Goal: Task Accomplishment & Management: Complete application form

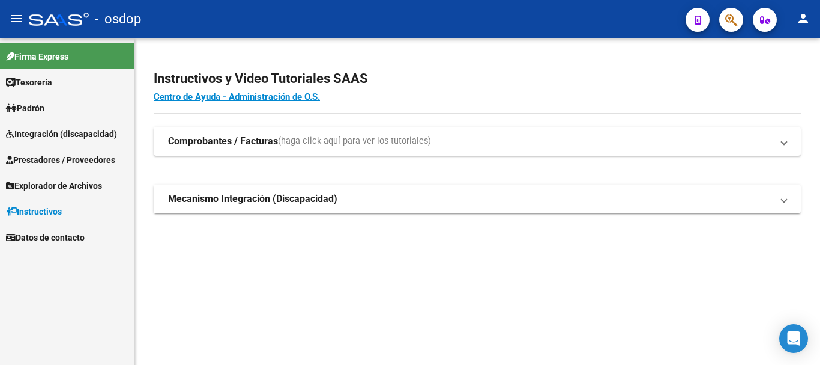
click at [637, 262] on div "Instructivos y Video Tutoriales SAAS Centro de Ayuda - Administración de O.S. C…" at bounding box center [478, 154] width 686 height 232
click at [58, 159] on span "Prestadores / Proveedores" at bounding box center [60, 159] width 109 height 13
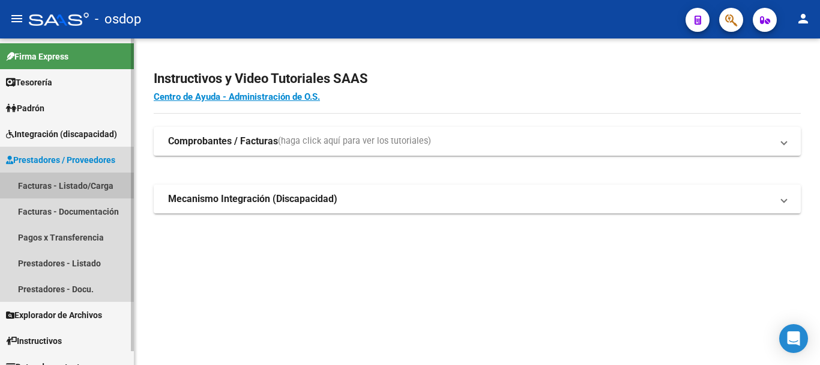
click at [68, 187] on link "Facturas - Listado/Carga" at bounding box center [67, 185] width 134 height 26
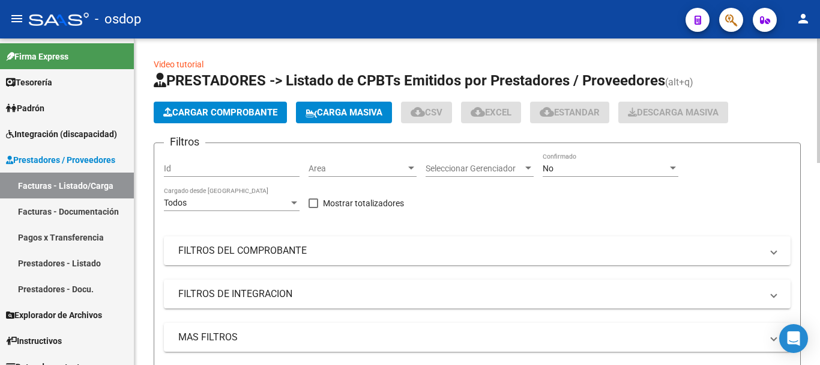
scroll to position [120, 0]
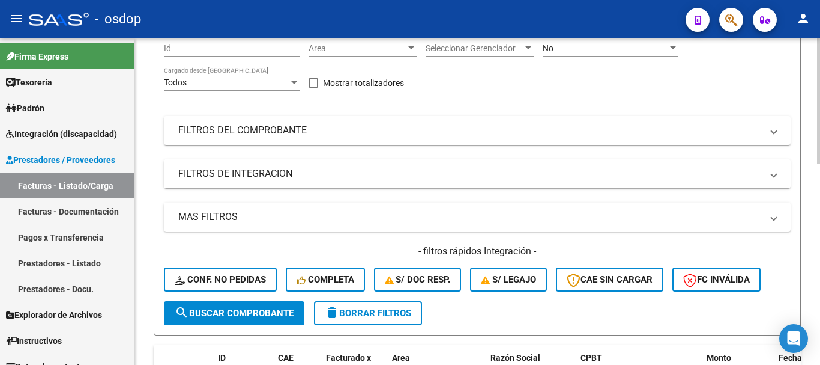
click at [280, 172] on mat-panel-title "FILTROS DE INTEGRACION" at bounding box center [470, 173] width 584 height 13
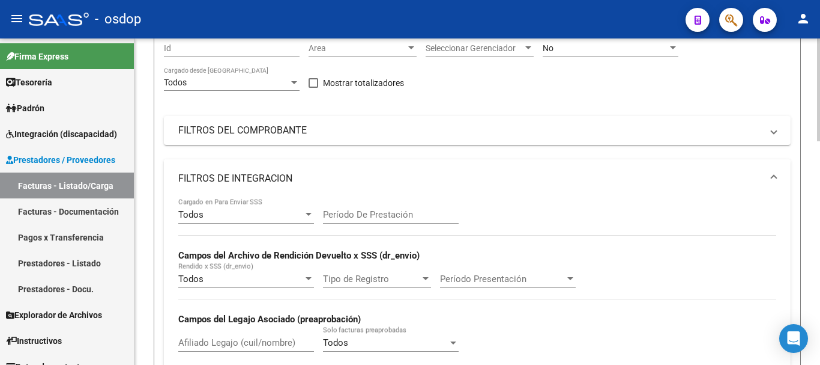
scroll to position [180, 0]
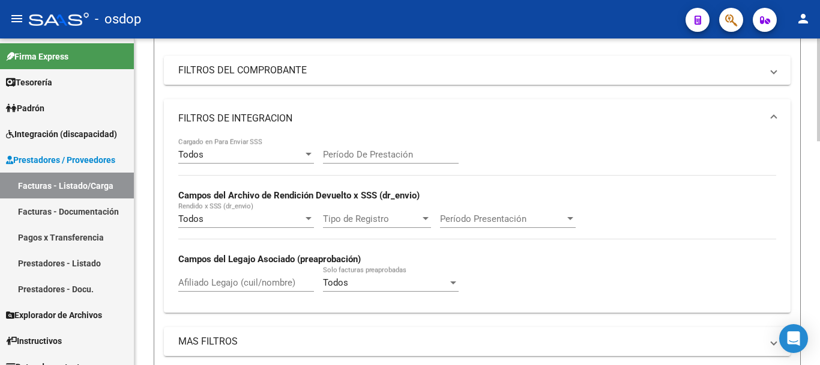
click at [271, 116] on mat-panel-title "FILTROS DE INTEGRACION" at bounding box center [470, 118] width 584 height 13
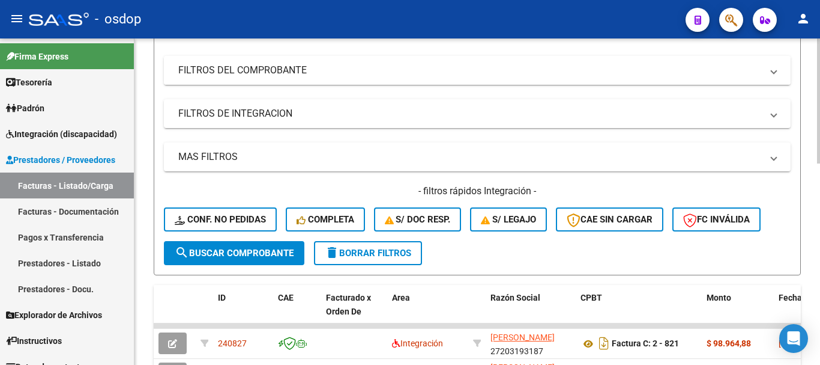
click at [302, 74] on mat-panel-title "FILTROS DEL COMPROBANTE" at bounding box center [470, 70] width 584 height 13
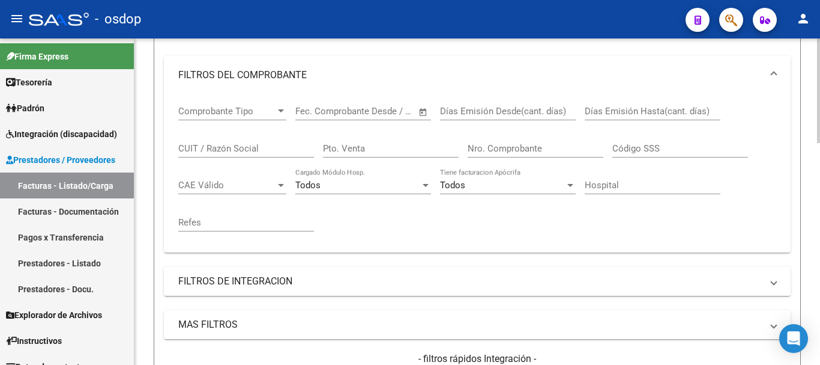
click at [231, 148] on input "CUIT / Razón Social" at bounding box center [246, 148] width 136 height 11
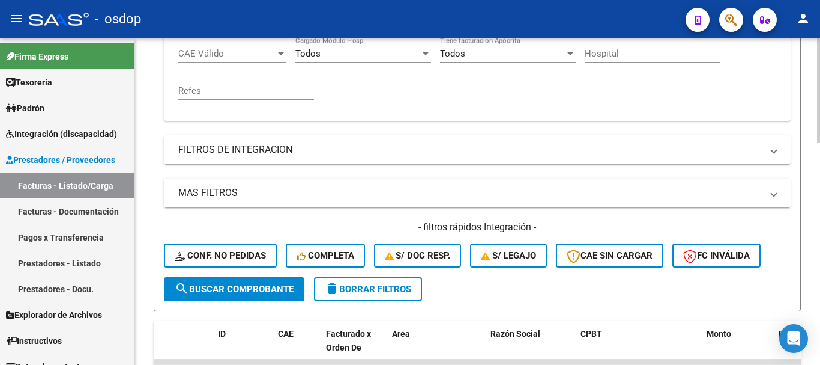
scroll to position [420, 0]
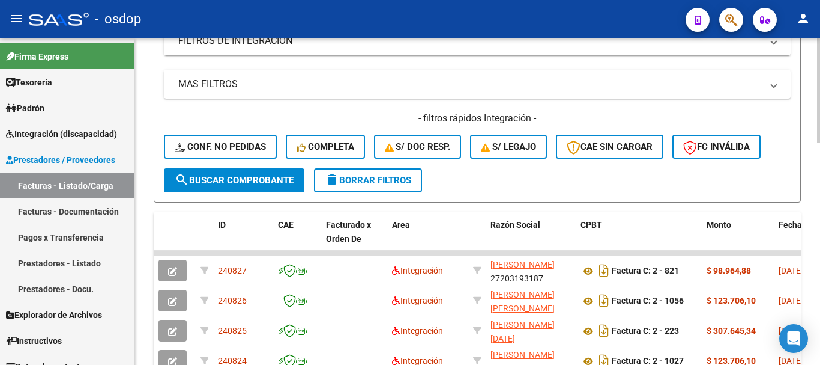
click at [220, 179] on span "search Buscar Comprobante" at bounding box center [234, 180] width 119 height 11
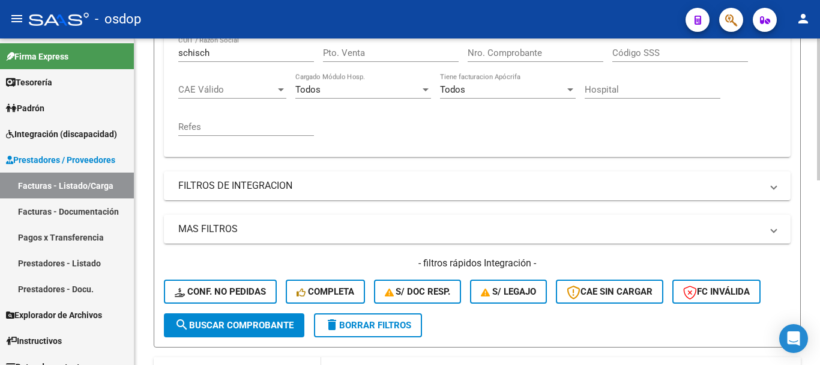
scroll to position [240, 0]
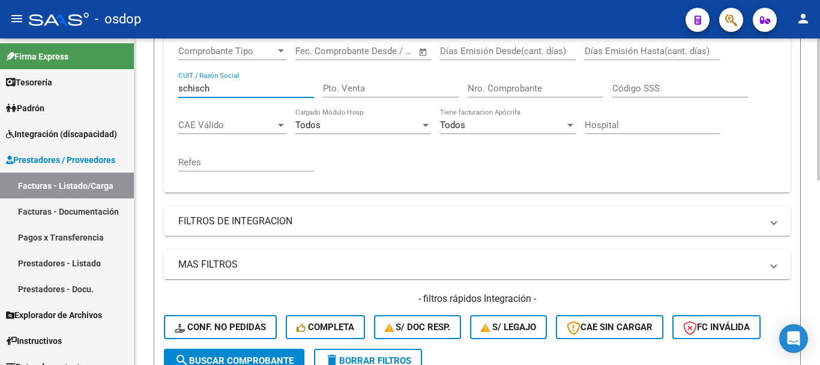
click at [235, 89] on input "schisch" at bounding box center [246, 88] width 136 height 11
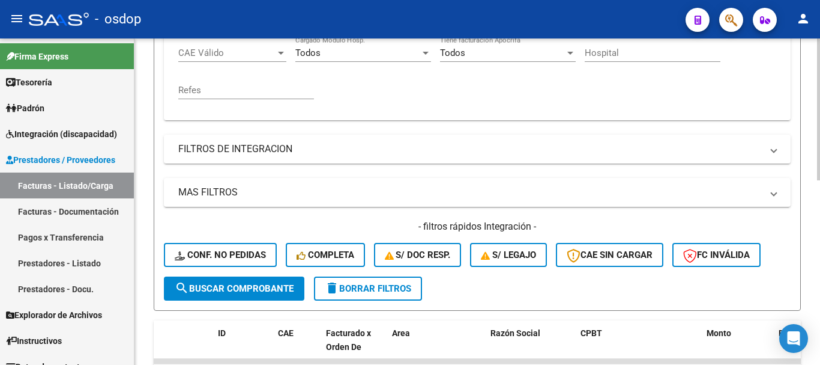
scroll to position [360, 0]
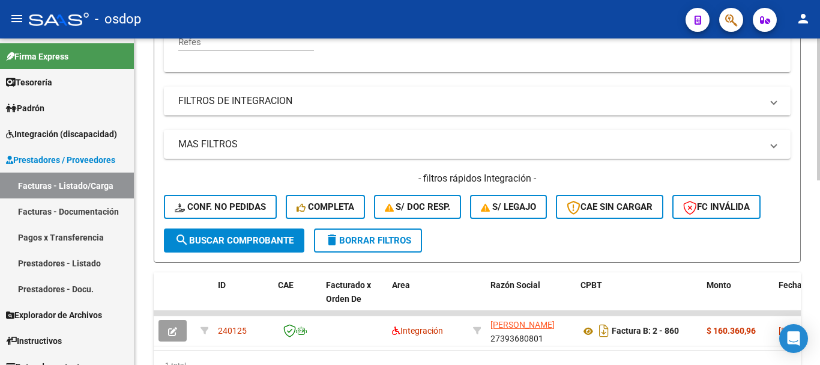
type input "schischman"
click at [232, 237] on span "search Buscar Comprobante" at bounding box center [234, 240] width 119 height 11
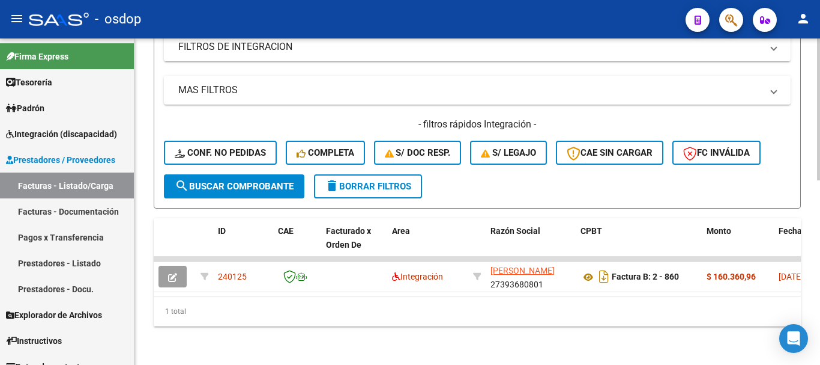
scroll to position [364, 0]
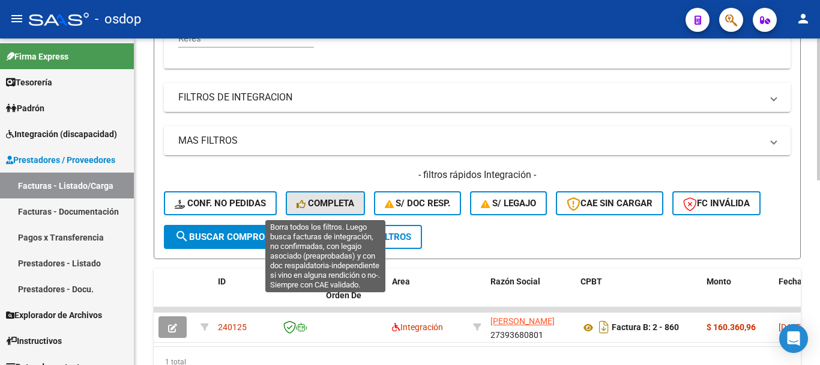
click at [329, 201] on span "Completa" at bounding box center [326, 203] width 58 height 11
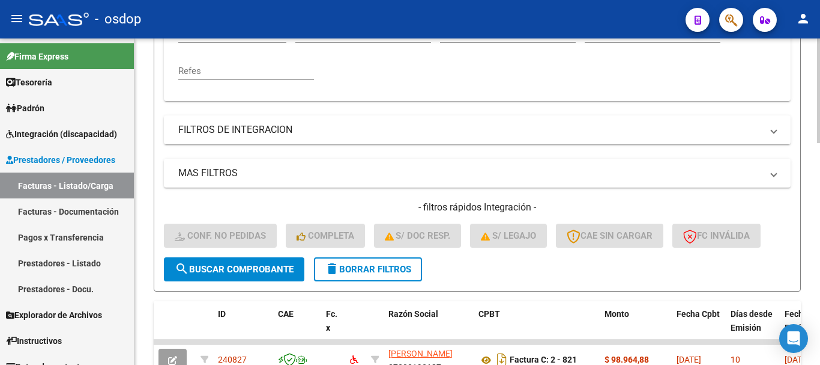
scroll to position [334, 0]
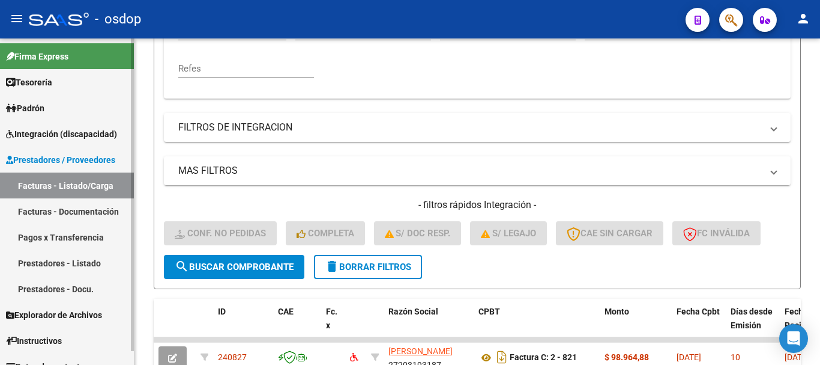
click at [64, 130] on span "Integración (discapacidad)" at bounding box center [61, 133] width 111 height 13
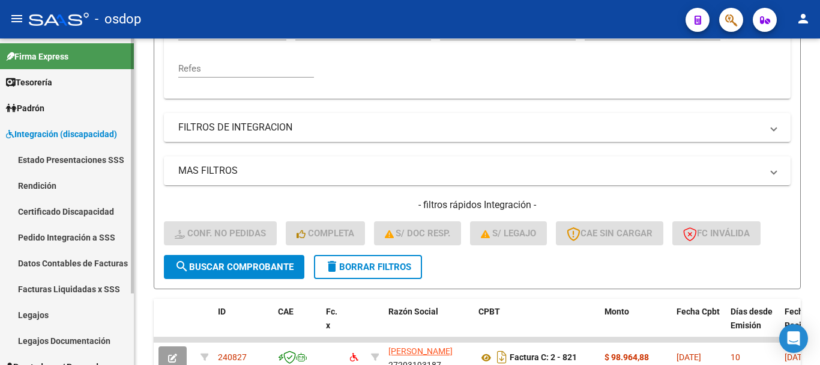
click at [64, 130] on span "Integración (discapacidad)" at bounding box center [61, 133] width 111 height 13
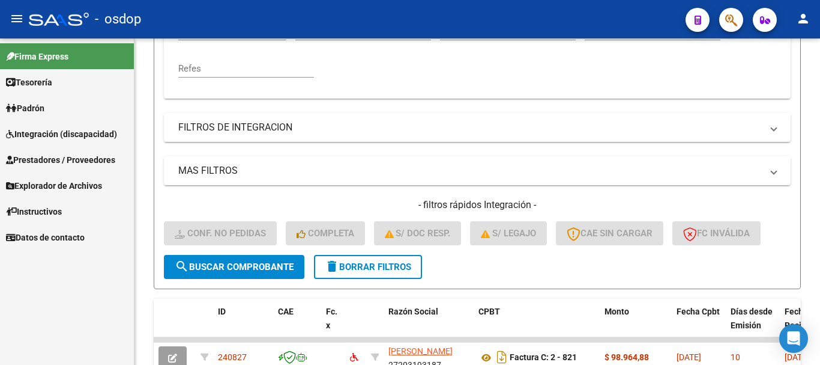
click at [71, 160] on span "Prestadores / Proveedores" at bounding box center [60, 159] width 109 height 13
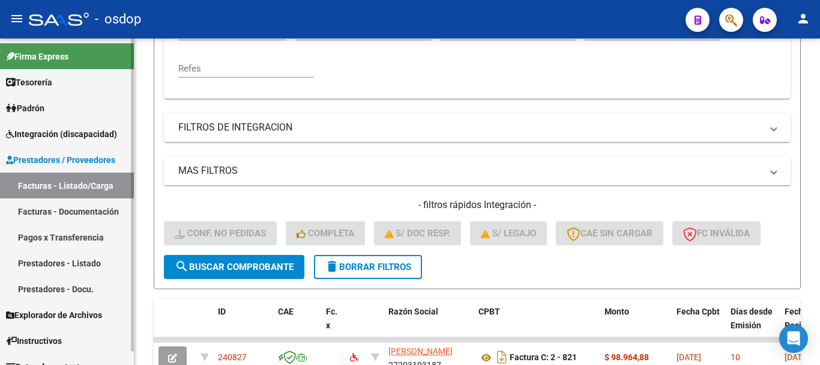
click at [67, 211] on link "Facturas - Documentación" at bounding box center [67, 211] width 134 height 26
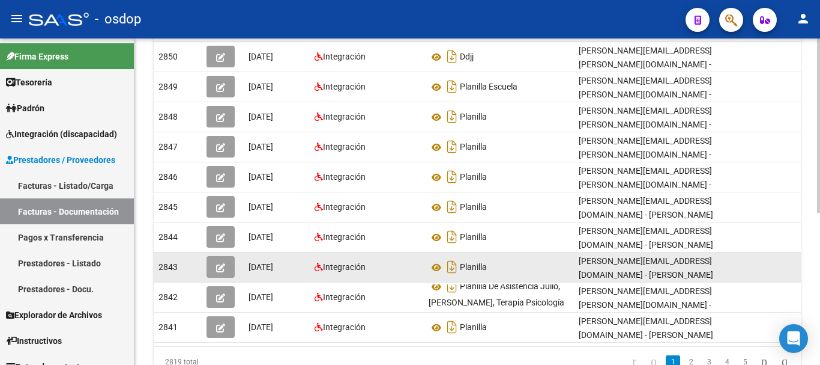
scroll to position [60, 0]
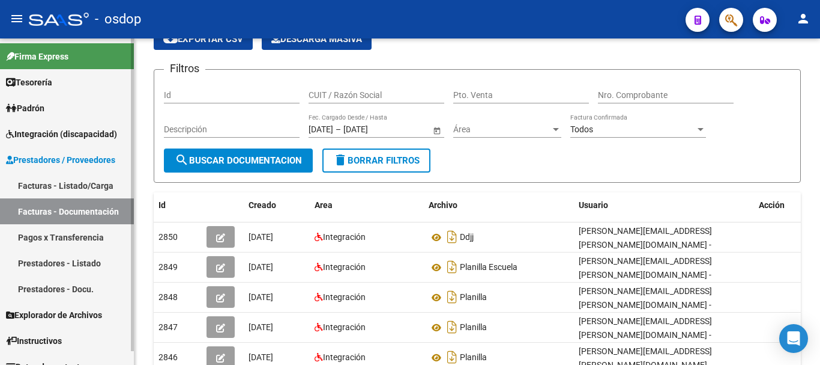
click at [59, 160] on span "Prestadores / Proveedores" at bounding box center [60, 159] width 109 height 13
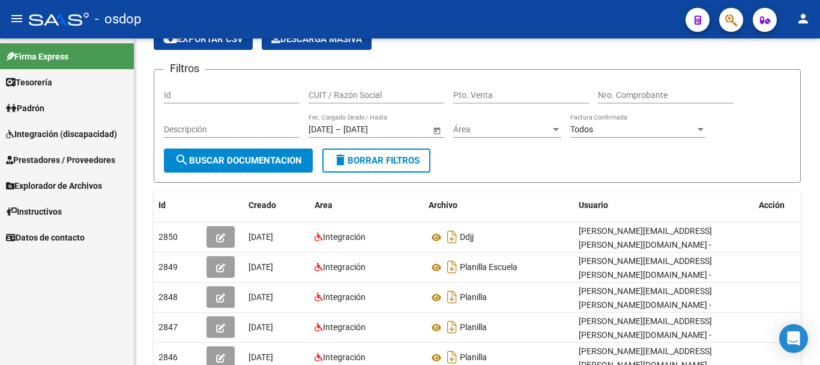
click at [64, 168] on link "Prestadores / Proveedores" at bounding box center [67, 160] width 134 height 26
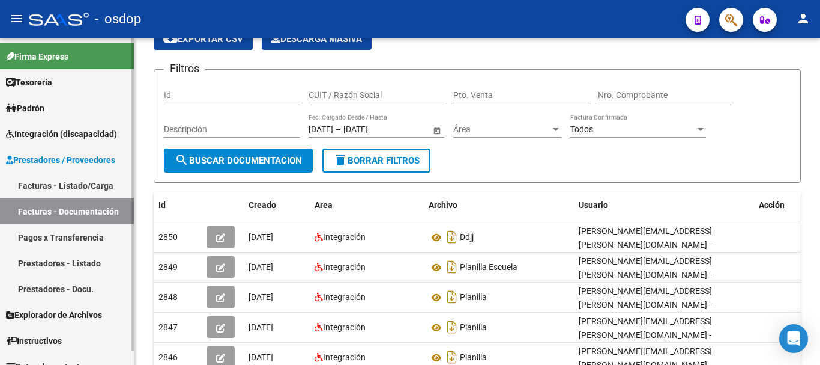
click at [64, 168] on link "Prestadores / Proveedores" at bounding box center [67, 160] width 134 height 26
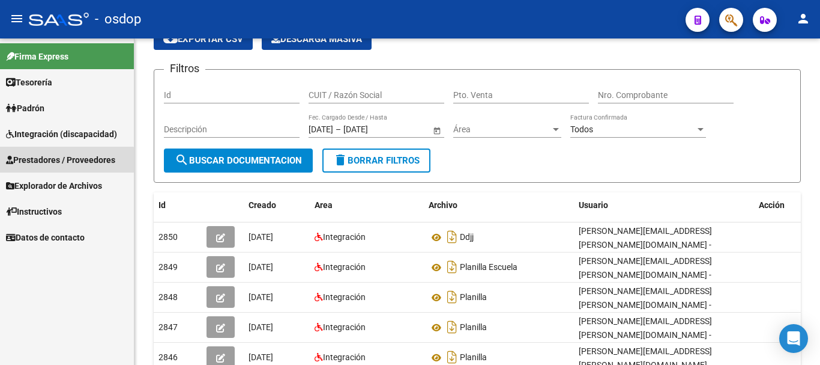
click at [66, 160] on span "Prestadores / Proveedores" at bounding box center [60, 159] width 109 height 13
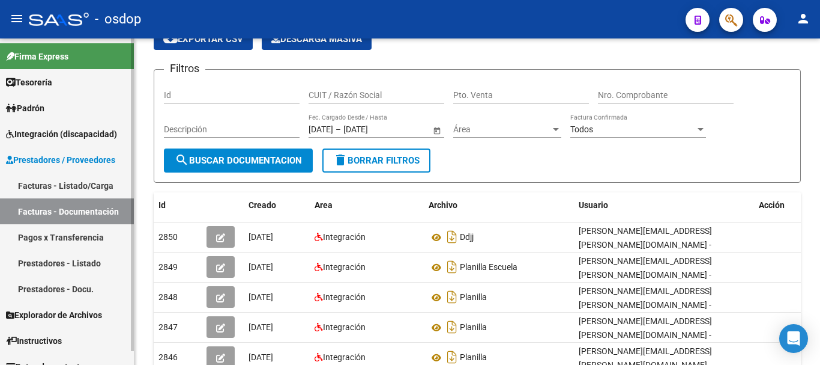
click at [64, 182] on link "Facturas - Listado/Carga" at bounding box center [67, 185] width 134 height 26
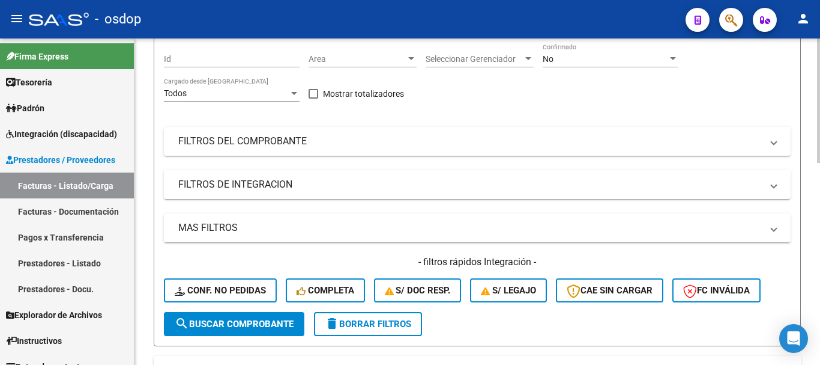
scroll to position [91, 0]
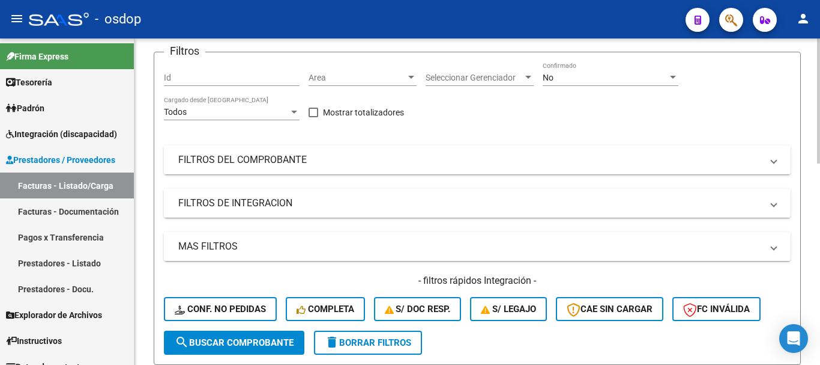
click at [278, 161] on mat-panel-title "FILTROS DEL COMPROBANTE" at bounding box center [470, 159] width 584 height 13
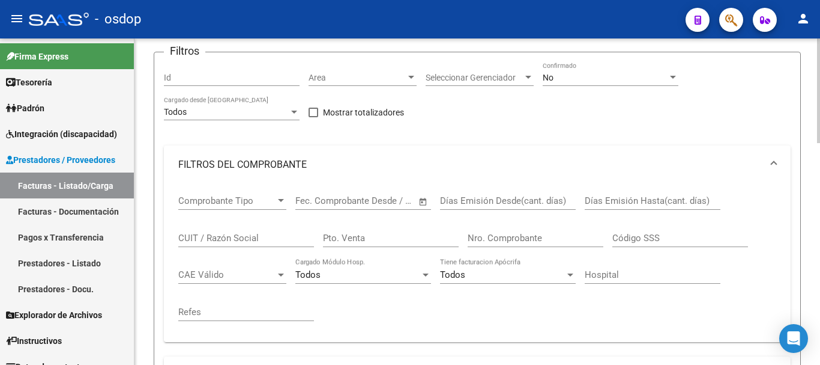
click at [245, 237] on input "CUIT / Razón Social" at bounding box center [246, 237] width 136 height 11
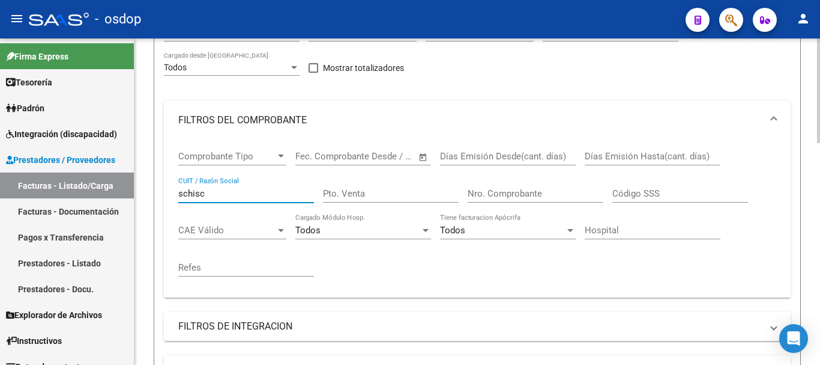
scroll to position [271, 0]
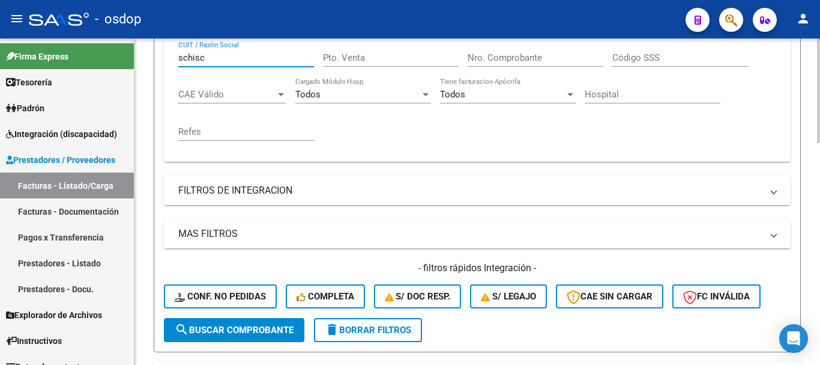
type input "schisc"
click at [254, 335] on button "search Buscar Comprobante" at bounding box center [234, 330] width 141 height 24
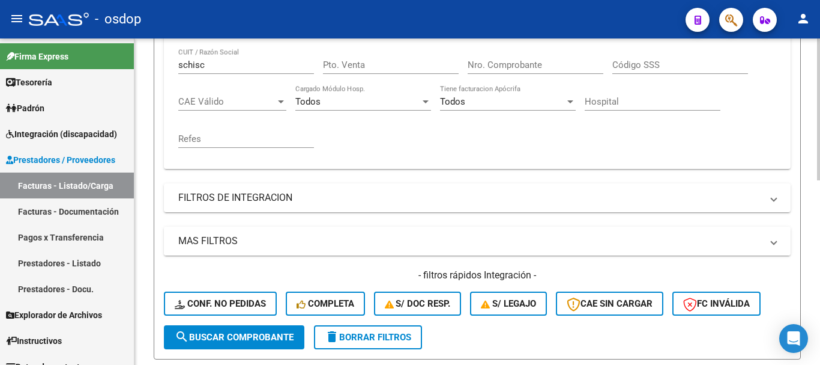
scroll to position [244, 0]
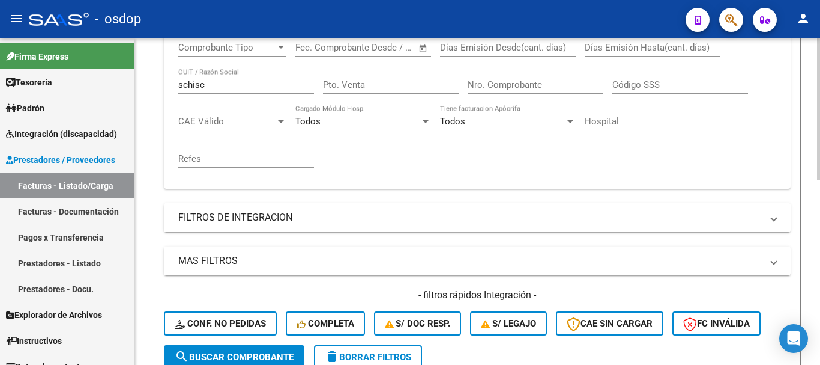
click at [279, 219] on mat-panel-title "FILTROS DE INTEGRACION" at bounding box center [470, 217] width 584 height 13
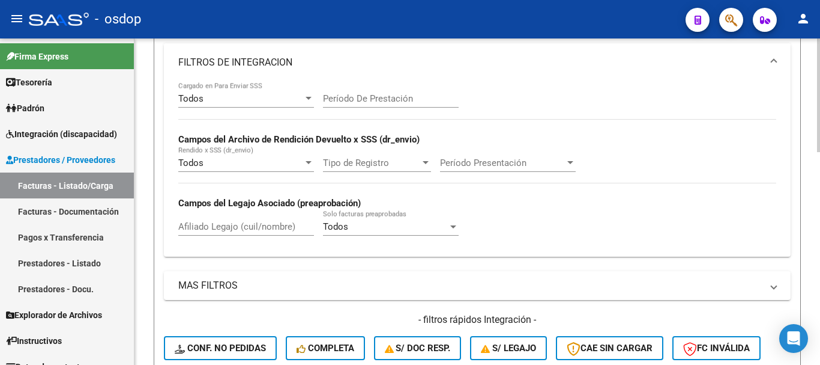
scroll to position [424, 0]
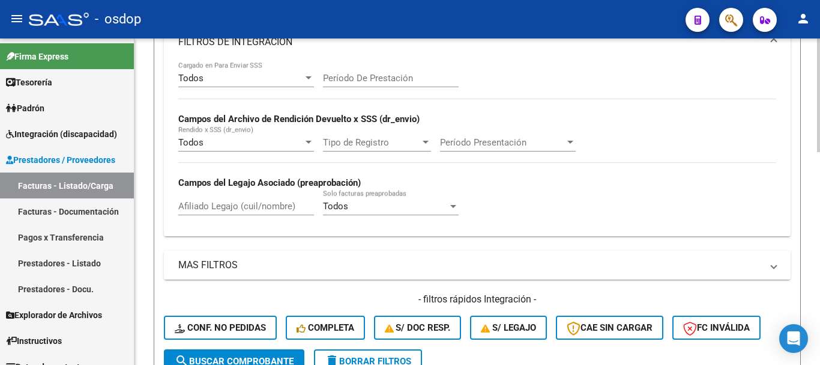
click at [254, 262] on mat-panel-title "MAS FILTROS" at bounding box center [470, 264] width 584 height 13
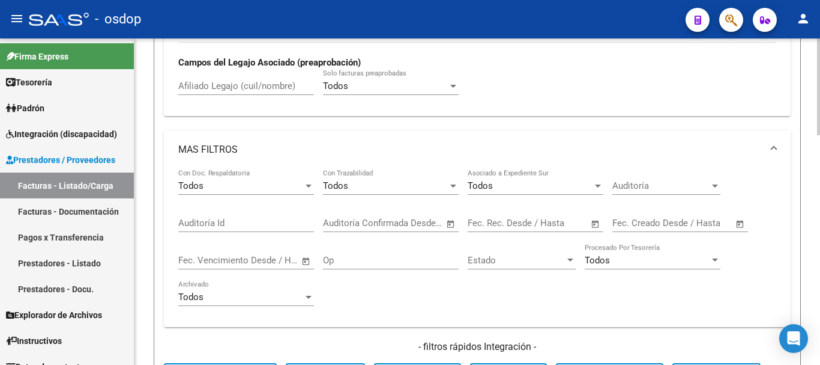
scroll to position [484, 0]
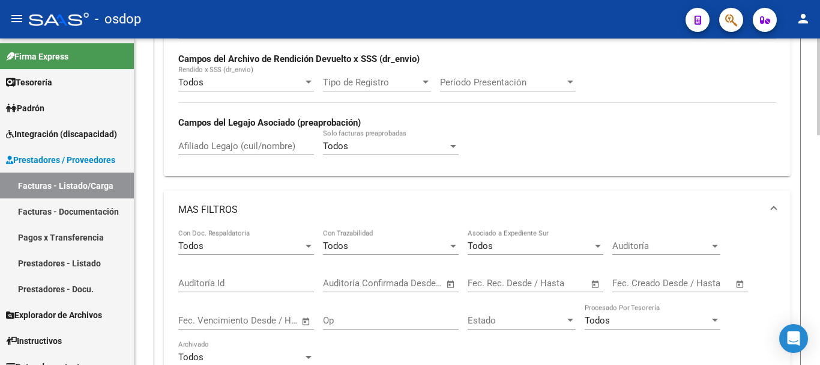
click at [233, 204] on mat-panel-title "MAS FILTROS" at bounding box center [470, 209] width 584 height 13
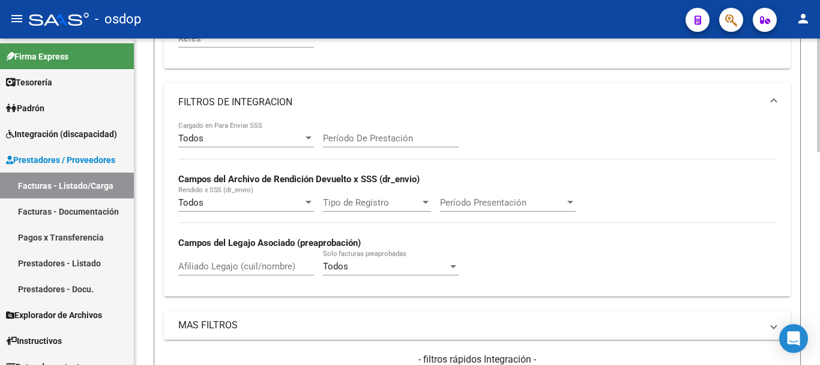
scroll to position [304, 0]
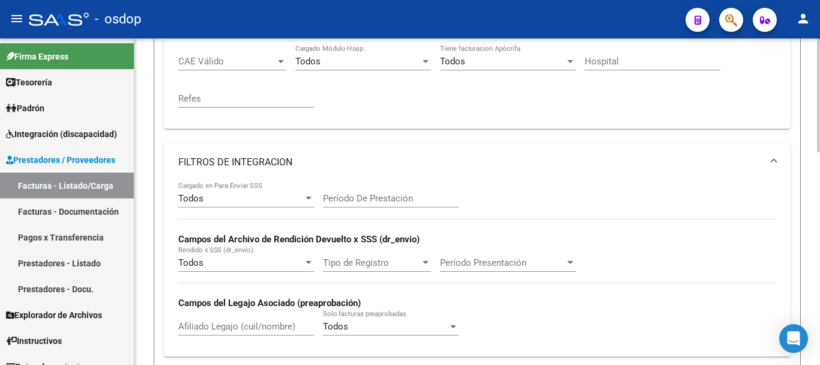
click at [286, 165] on mat-panel-title "FILTROS DE INTEGRACION" at bounding box center [470, 162] width 584 height 13
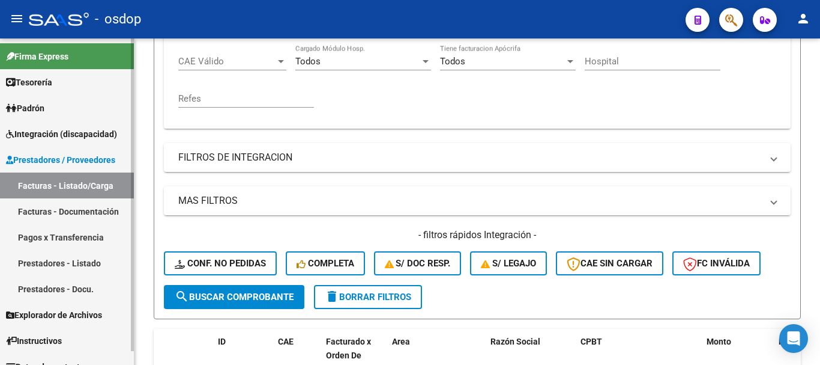
click at [68, 134] on span "Integración (discapacidad)" at bounding box center [61, 133] width 111 height 13
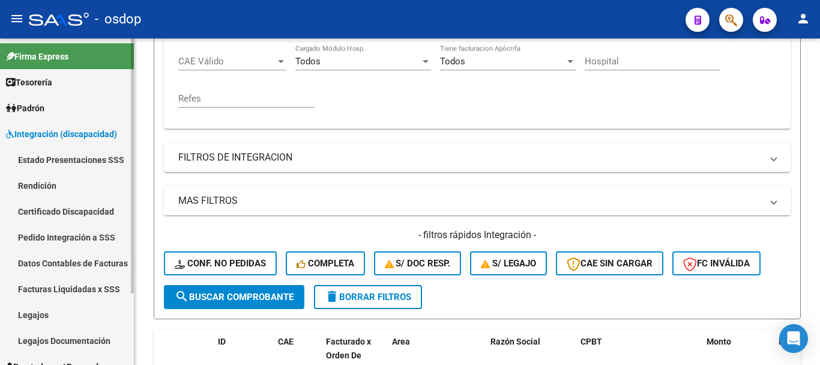
click at [83, 157] on link "Estado Presentaciones SSS" at bounding box center [67, 160] width 134 height 26
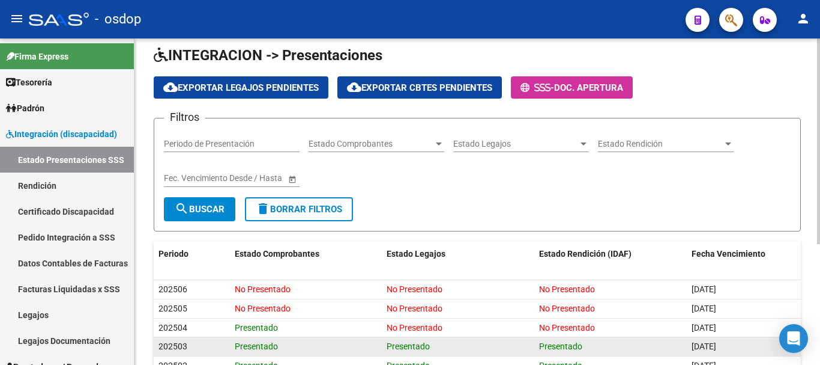
scroll to position [11, 0]
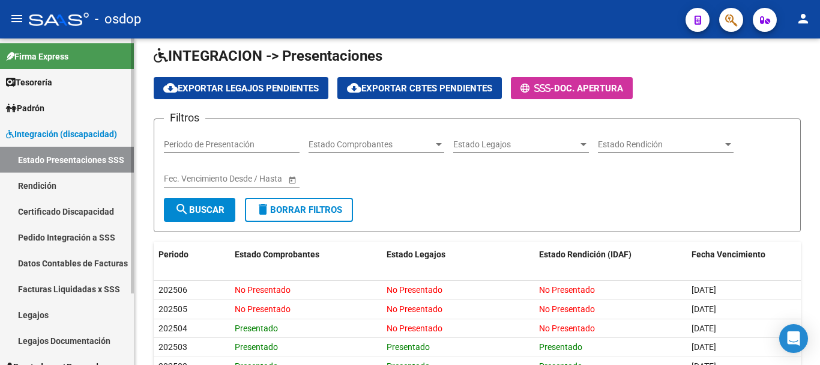
click at [63, 132] on span "Integración (discapacidad)" at bounding box center [61, 133] width 111 height 13
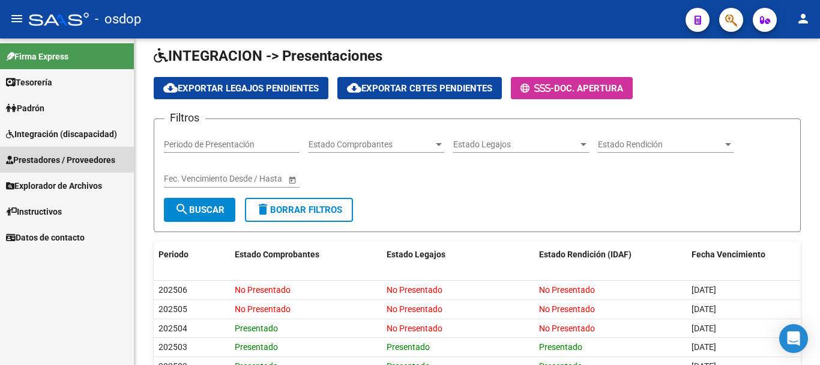
click at [68, 156] on span "Prestadores / Proveedores" at bounding box center [60, 159] width 109 height 13
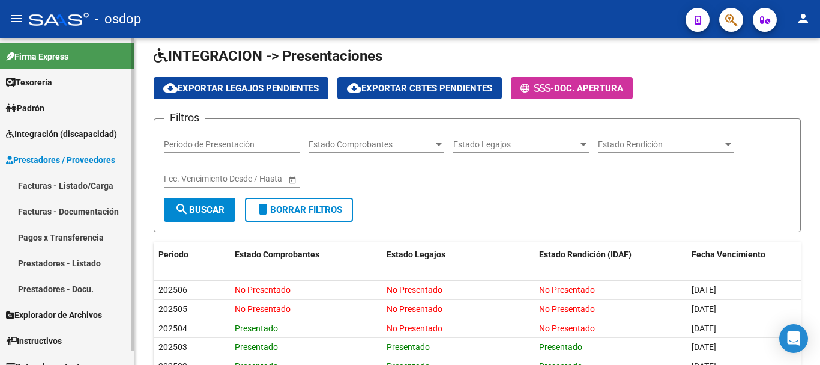
click at [68, 188] on link "Facturas - Listado/Carga" at bounding box center [67, 185] width 134 height 26
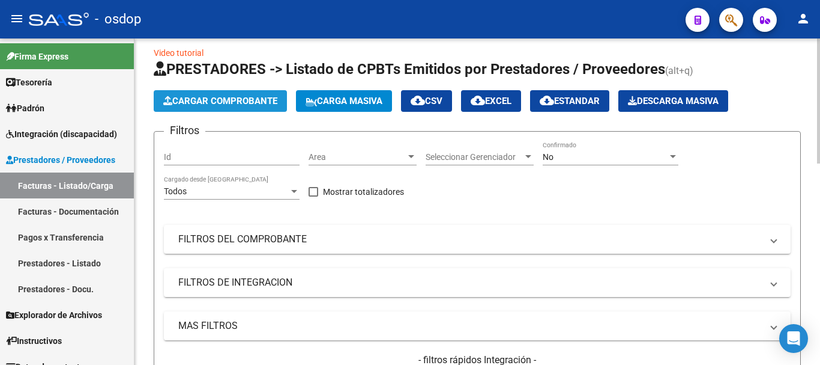
click at [219, 98] on span "Cargar Comprobante" at bounding box center [220, 100] width 114 height 11
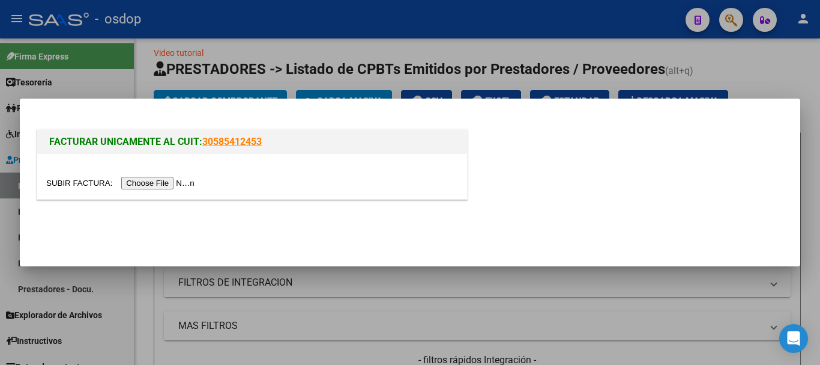
click at [160, 179] on input "file" at bounding box center [122, 183] width 152 height 13
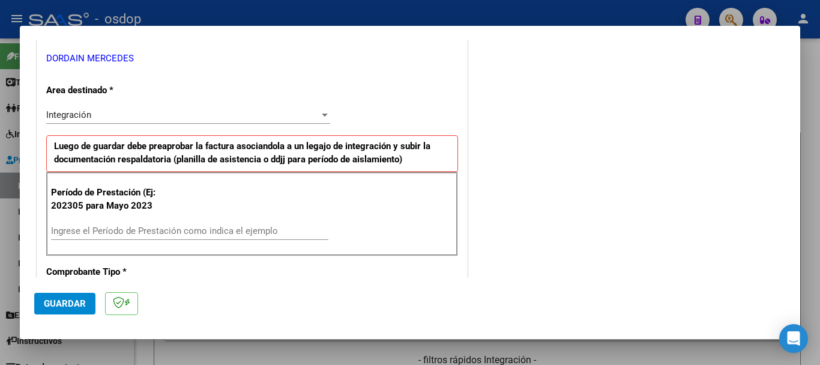
scroll to position [300, 0]
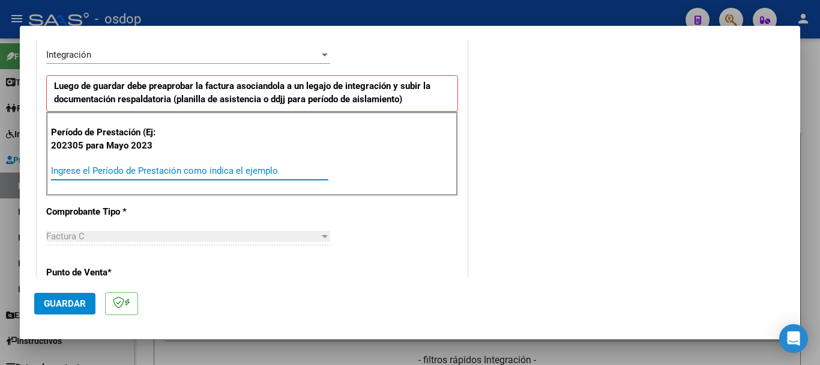
click at [163, 169] on input "Ingrese el Período de Prestación como indica el ejemplo" at bounding box center [189, 170] width 277 height 11
type input "202507"
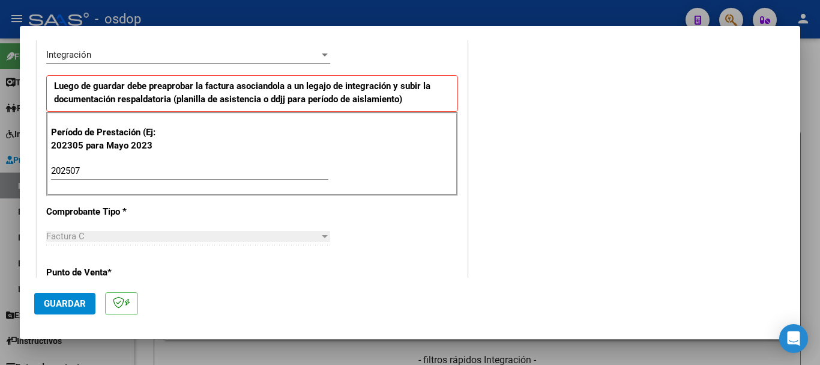
scroll to position [360, 0]
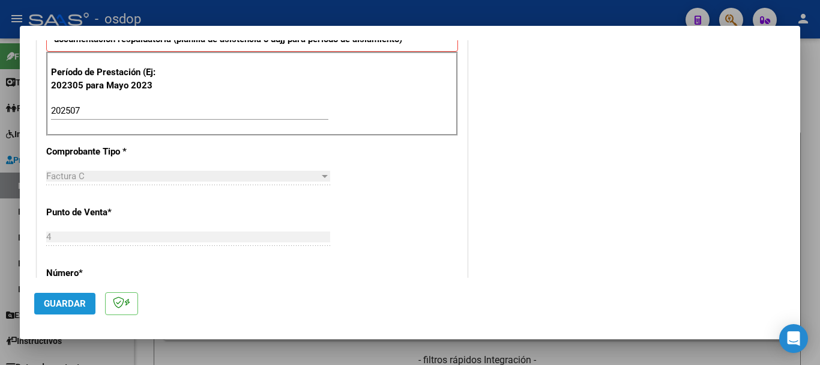
click at [63, 302] on span "Guardar" at bounding box center [65, 303] width 42 height 11
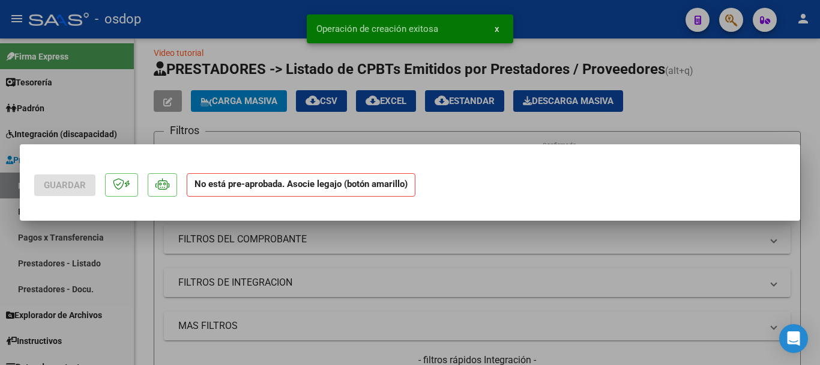
scroll to position [0, 0]
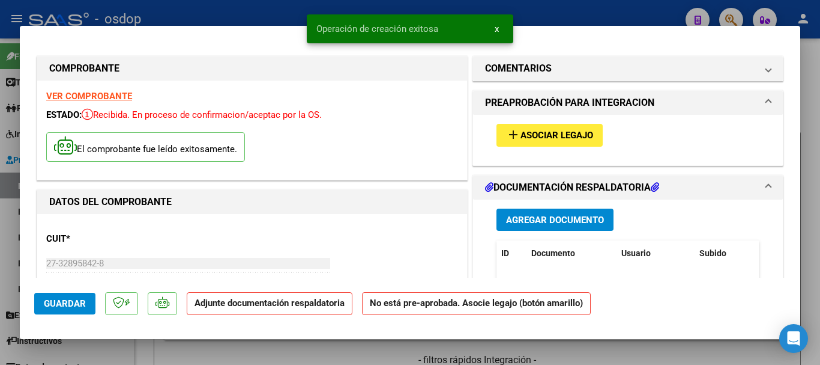
click at [497, 29] on span "x" at bounding box center [497, 28] width 4 height 11
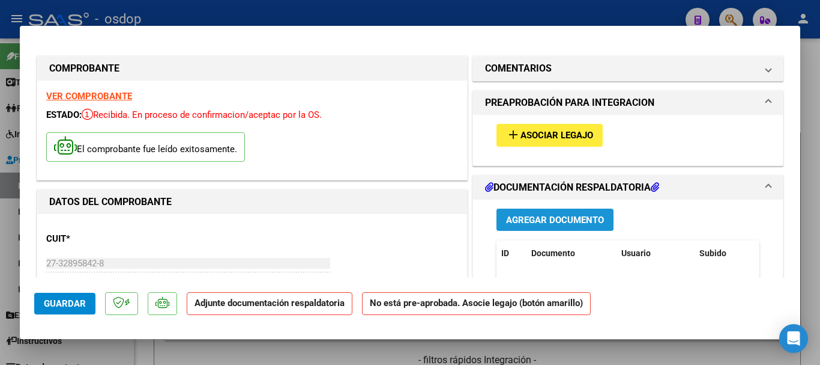
click at [545, 220] on span "Agregar Documento" at bounding box center [555, 219] width 98 height 11
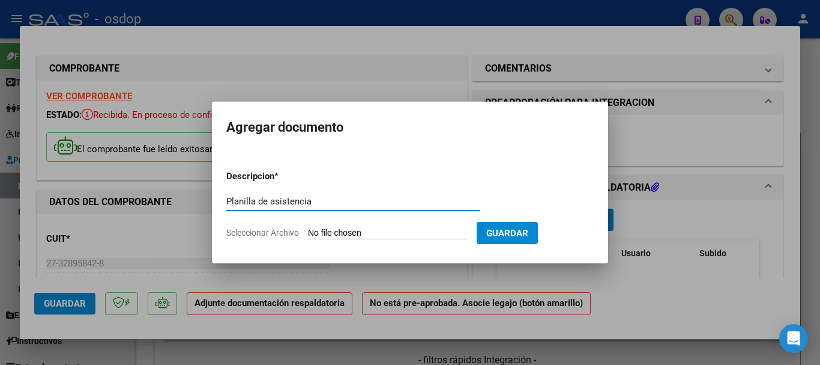
type input "Planilla de asistencia"
click at [356, 228] on input "Seleccionar Archivo" at bounding box center [387, 233] width 159 height 11
type input "C:\fakepath\[PERSON_NAME] 293 - [PERSON_NAME] - [DATE] - ASIS.pdf"
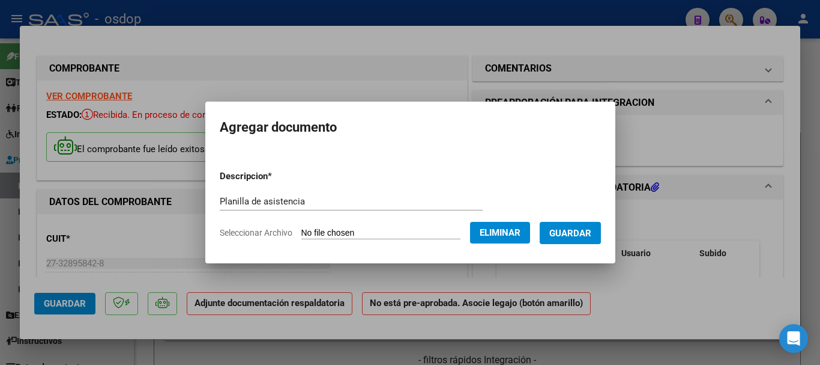
click at [580, 234] on span "Guardar" at bounding box center [570, 233] width 42 height 11
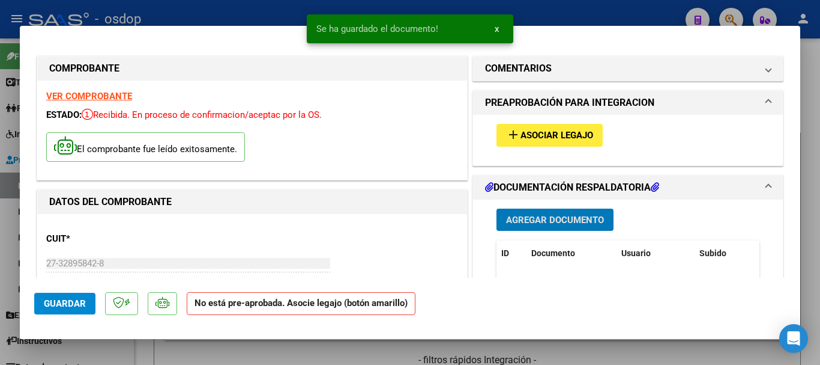
click at [497, 28] on span "x" at bounding box center [497, 28] width 4 height 11
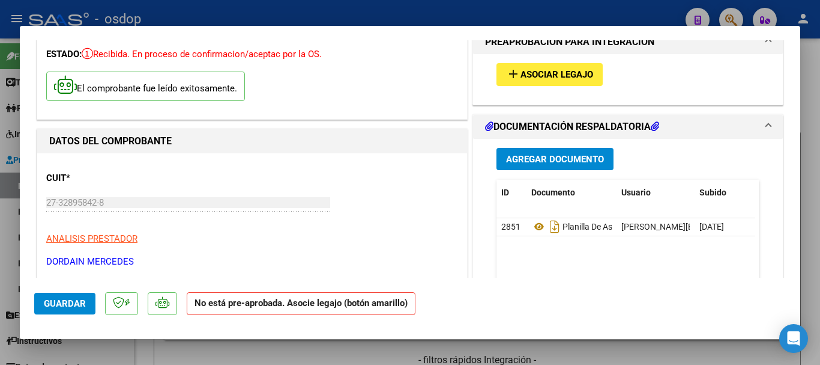
scroll to position [60, 0]
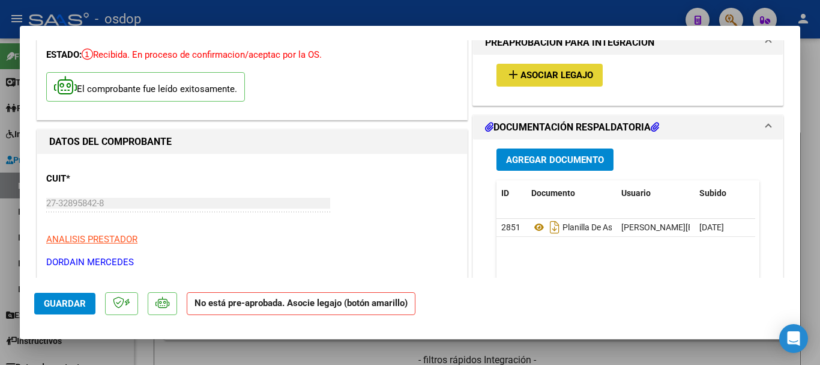
click at [560, 65] on button "add Asociar Legajo" at bounding box center [550, 75] width 106 height 22
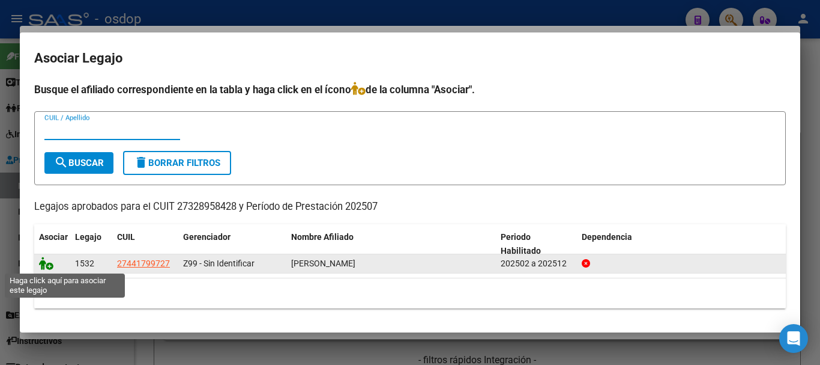
click at [41, 264] on icon at bounding box center [46, 262] width 14 height 13
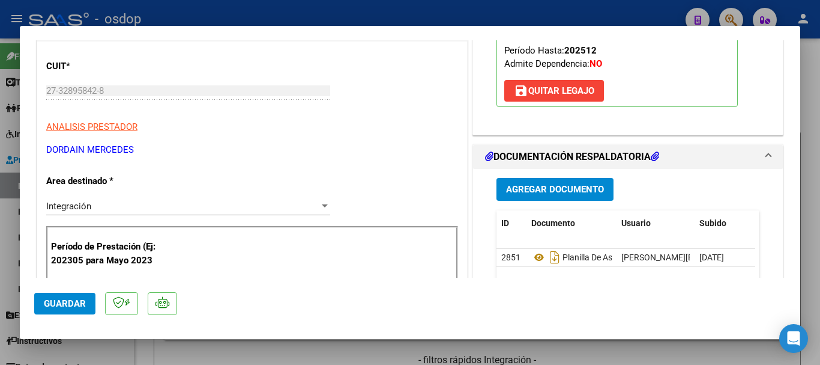
scroll to position [360, 0]
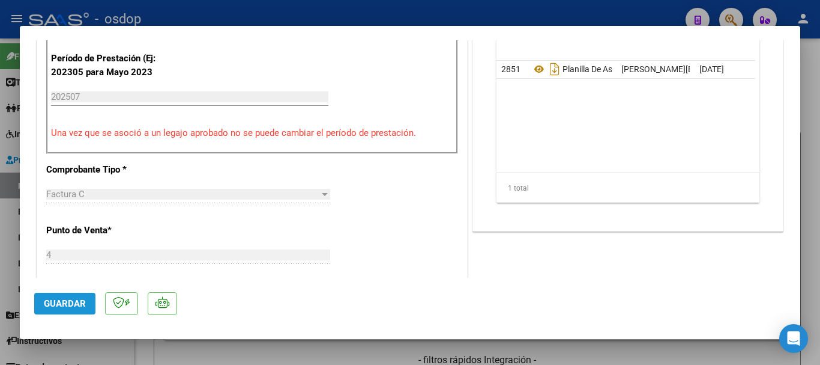
click at [67, 309] on button "Guardar" at bounding box center [64, 303] width 61 height 22
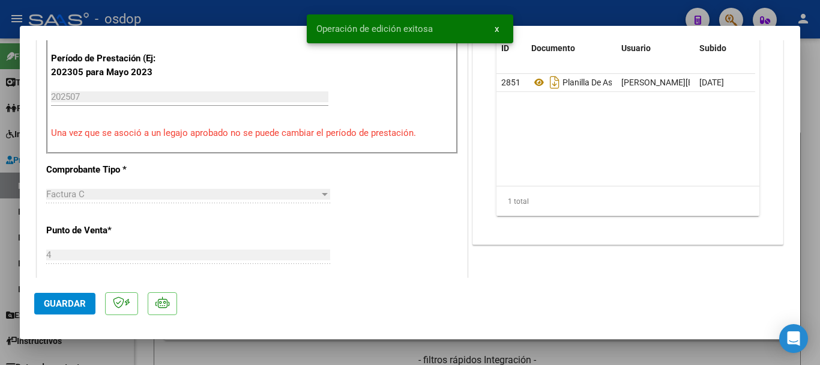
click at [495, 29] on span "x" at bounding box center [497, 28] width 4 height 11
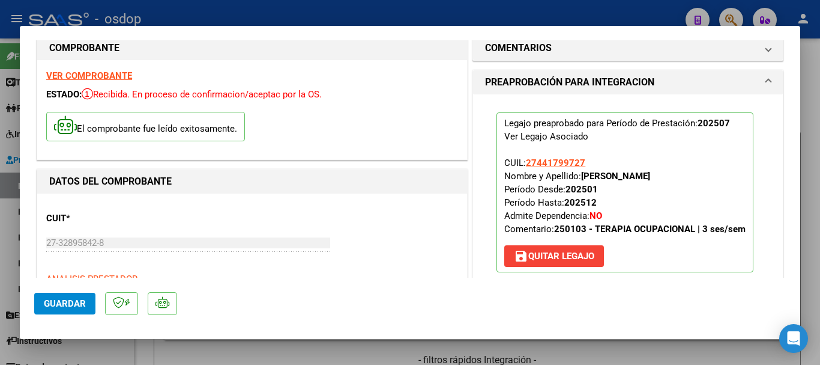
scroll to position [0, 0]
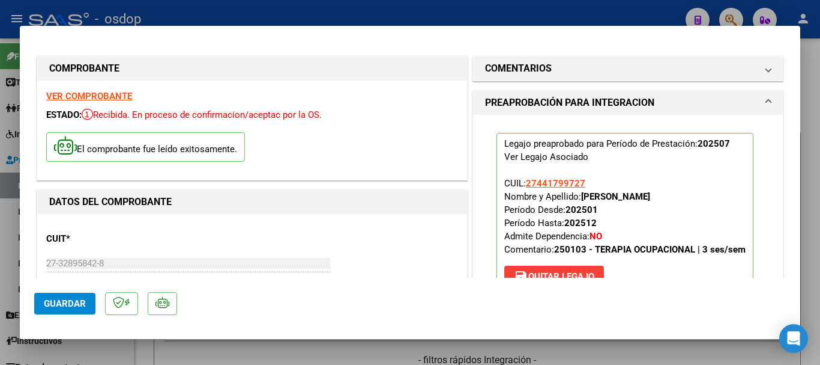
click at [569, 14] on div at bounding box center [410, 182] width 820 height 365
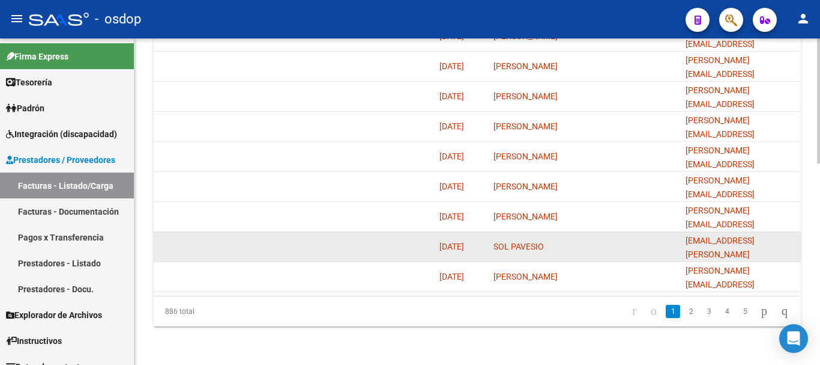
scroll to position [527, 0]
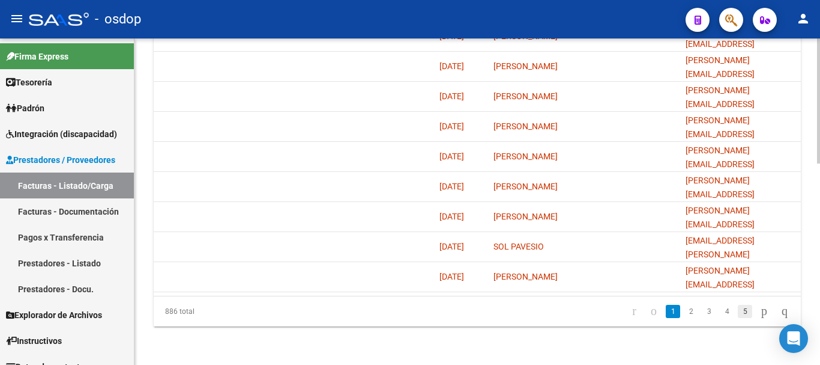
click at [738, 312] on link "5" at bounding box center [745, 310] width 14 height 13
click at [732, 313] on div "886 total 3 4 5 6 7" at bounding box center [477, 311] width 647 height 30
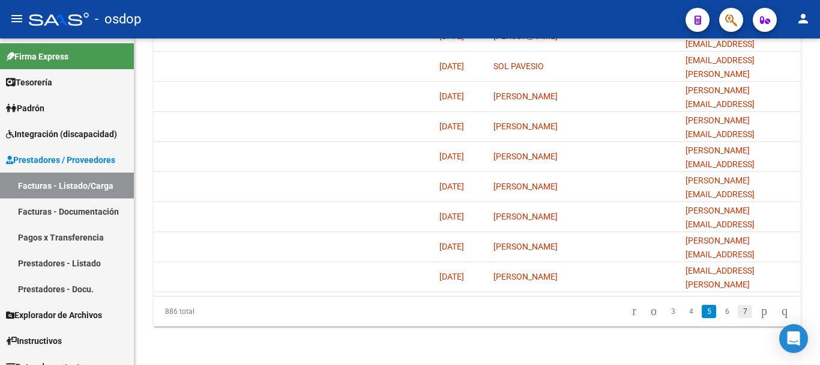
click at [738, 312] on link "7" at bounding box center [745, 310] width 14 height 13
click at [738, 315] on link "9" at bounding box center [745, 310] width 14 height 13
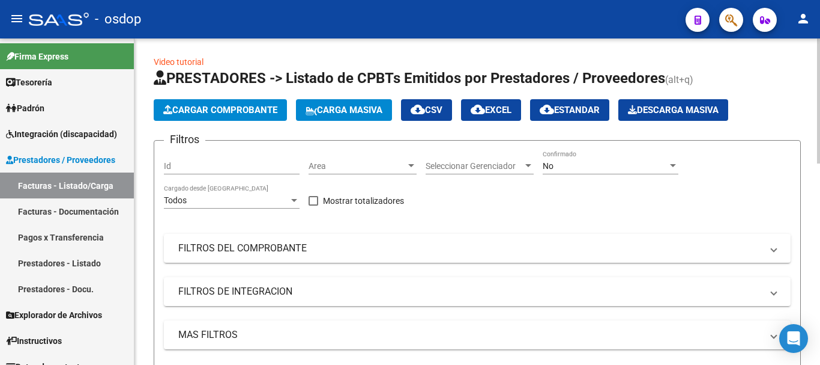
scroll to position [0, 0]
